Goal: Use online tool/utility: Utilize a website feature to perform a specific function

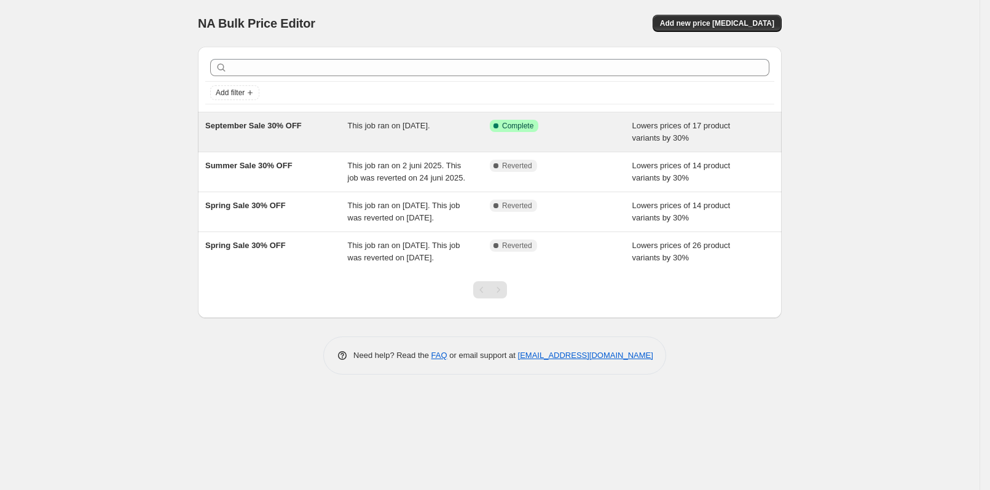
click at [273, 127] on span "September Sale 30% OFF" at bounding box center [253, 125] width 96 height 9
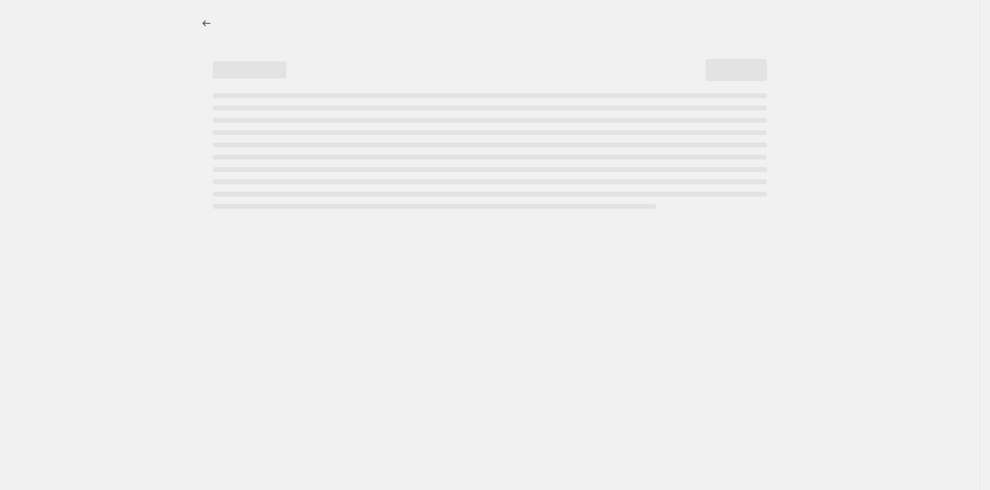
select select "percentage"
select select "collection"
select select "not_equal"
select select "collection"
select select "not_equal"
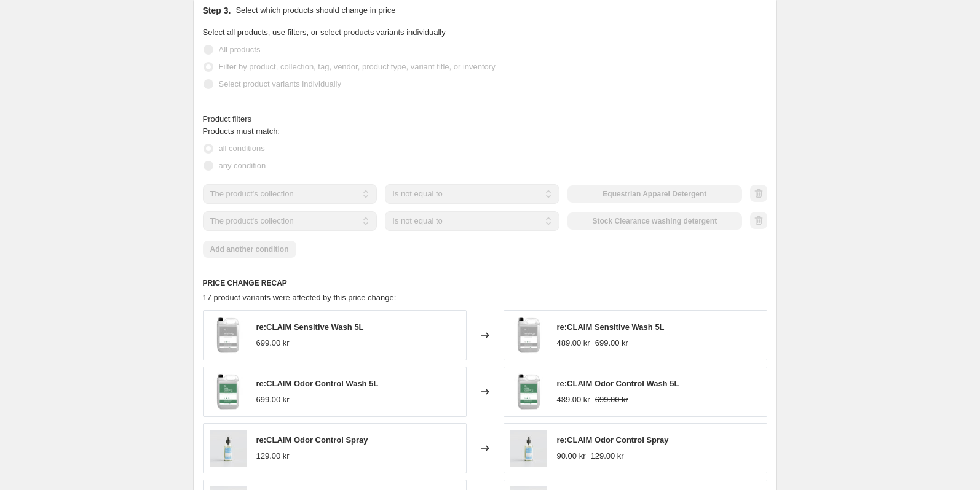
scroll to position [1031, 0]
